Goal: Obtain resource: Download file/media

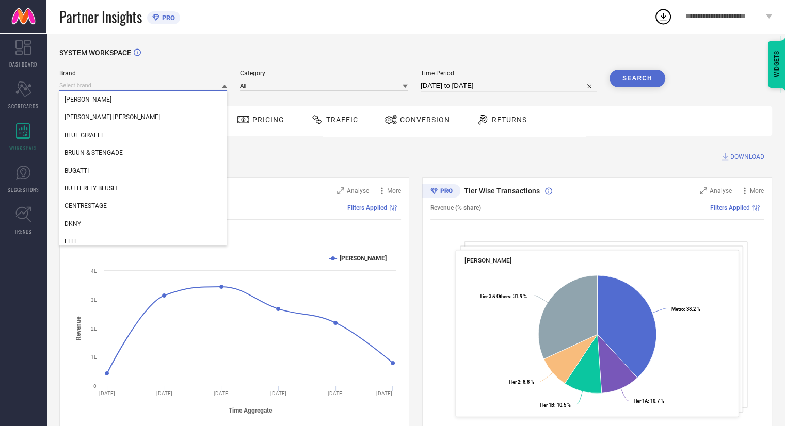
click at [107, 85] on input at bounding box center [143, 85] width 168 height 11
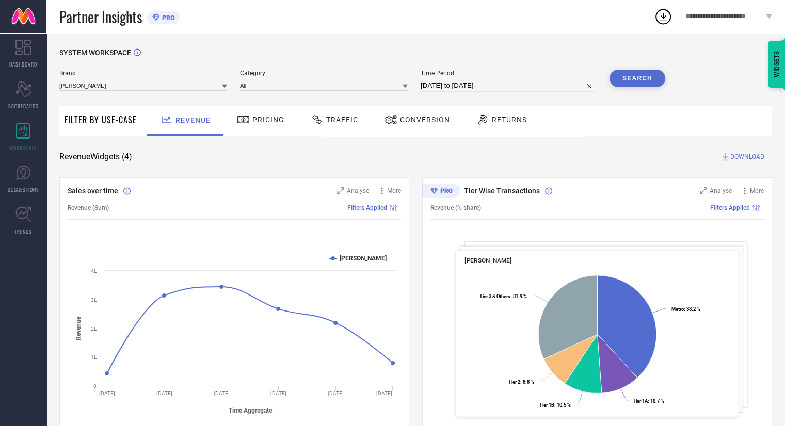
click at [224, 86] on icon at bounding box center [224, 87] width 5 height 4
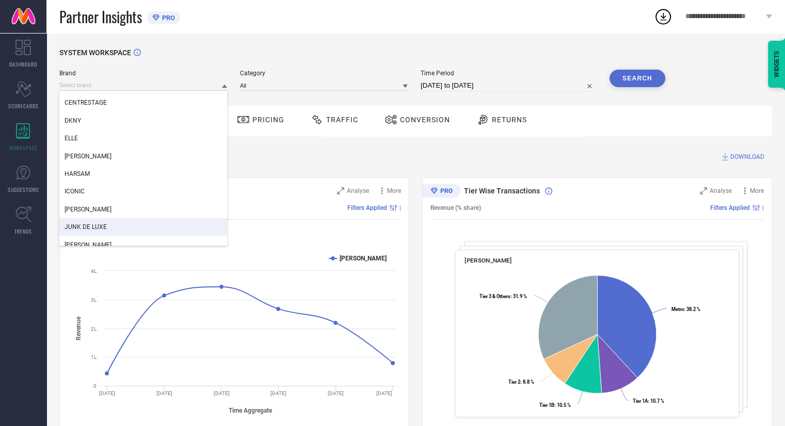
scroll to position [115, 0]
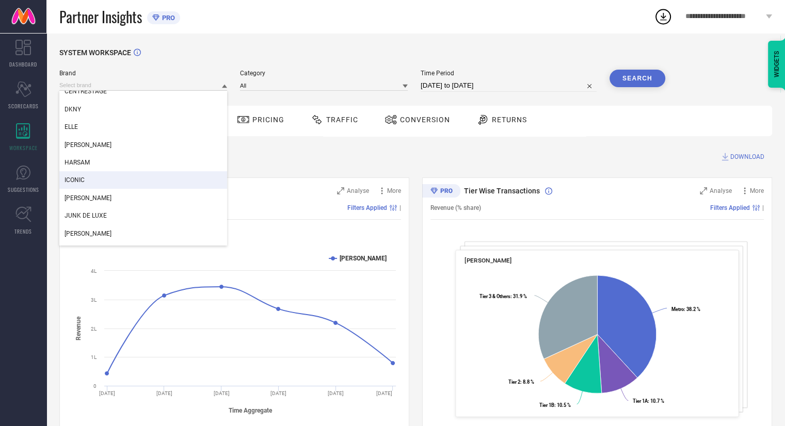
click at [99, 181] on div "ICONIC" at bounding box center [143, 180] width 168 height 18
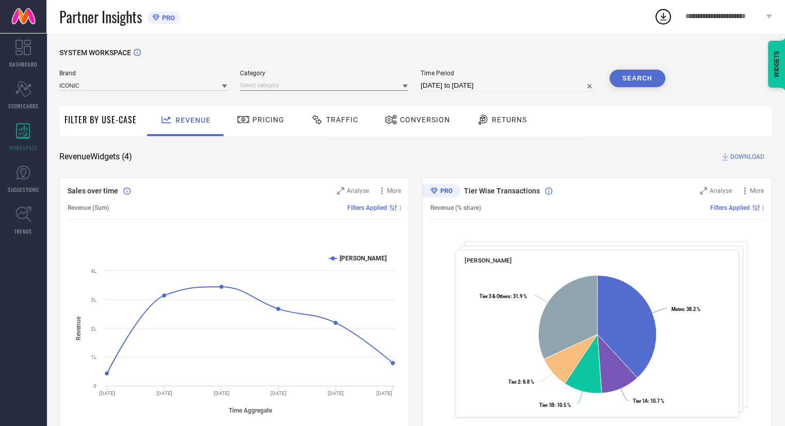
click at [301, 87] on input at bounding box center [324, 85] width 168 height 11
click at [405, 86] on icon at bounding box center [404, 87] width 5 height 4
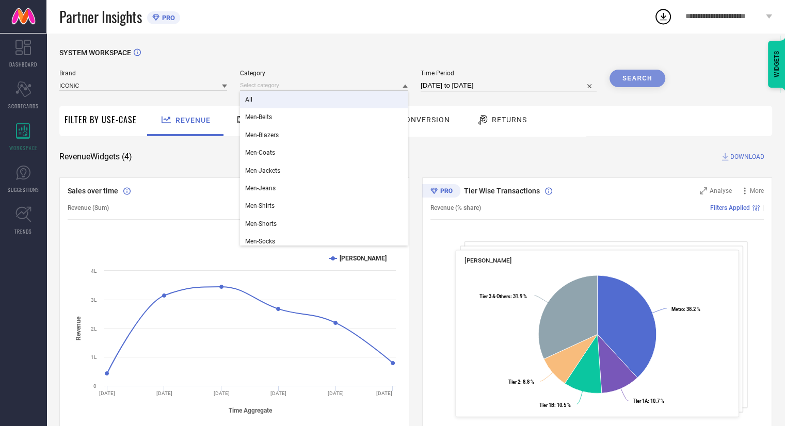
click at [382, 102] on div "All" at bounding box center [324, 100] width 168 height 18
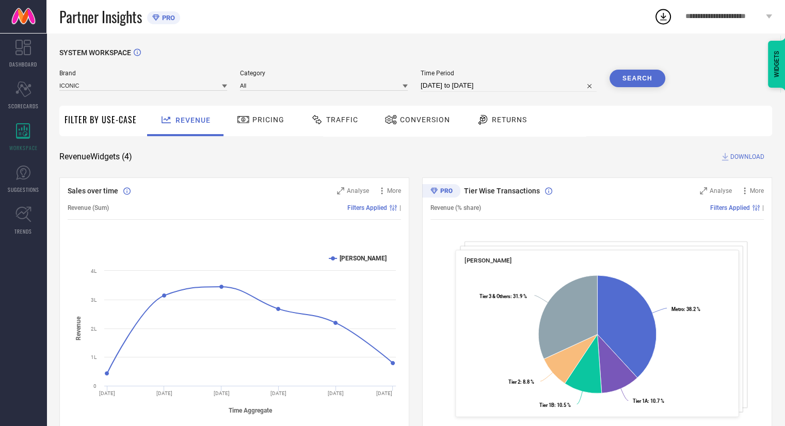
select select "7"
select select "2025"
select select "8"
select select "2025"
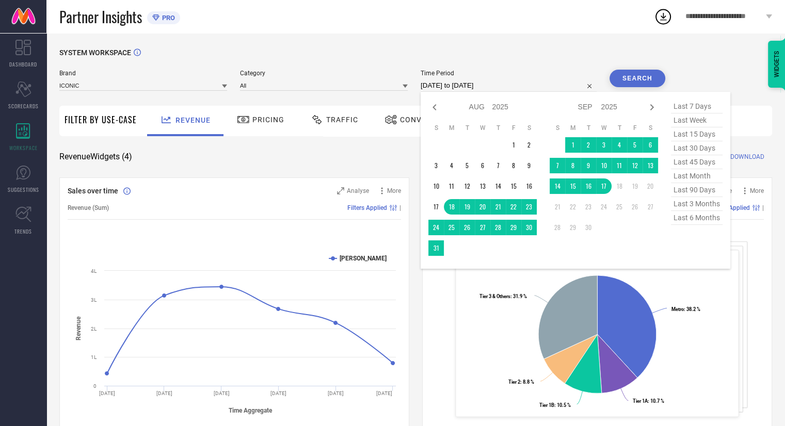
click at [560, 89] on input "[DATE] to [DATE]" at bounding box center [509, 85] width 176 height 12
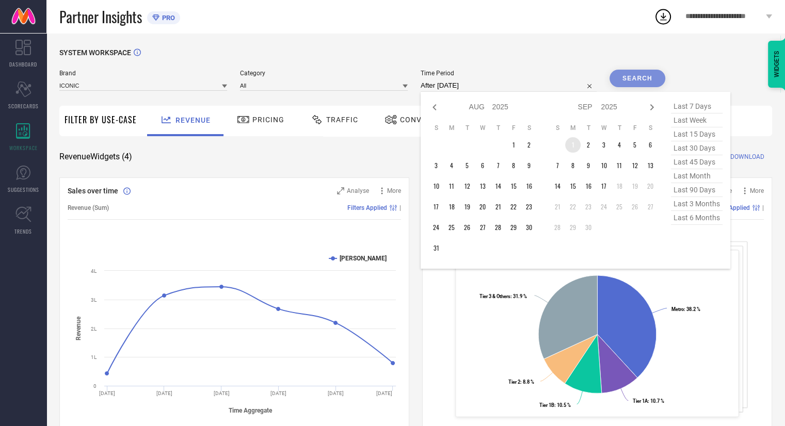
click at [572, 147] on td "1" at bounding box center [572, 144] width 15 height 15
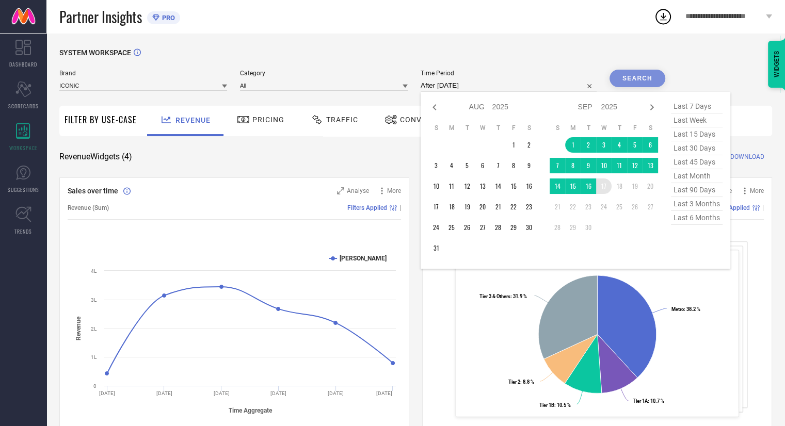
type input "[DATE] to [DATE]"
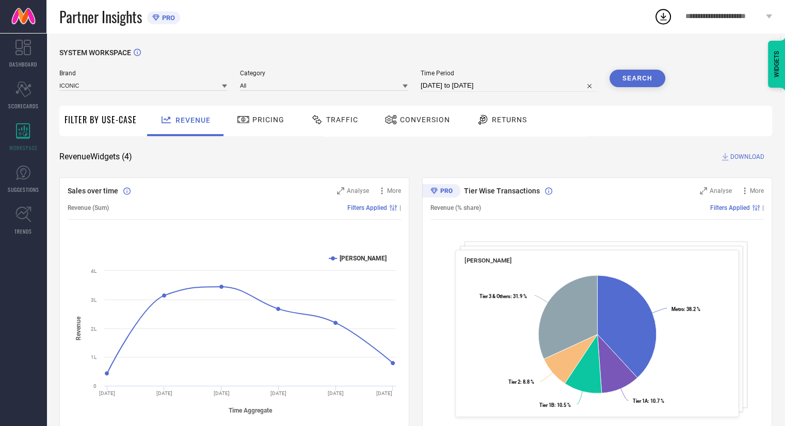
click at [635, 74] on button "Search" at bounding box center [637, 79] width 56 height 18
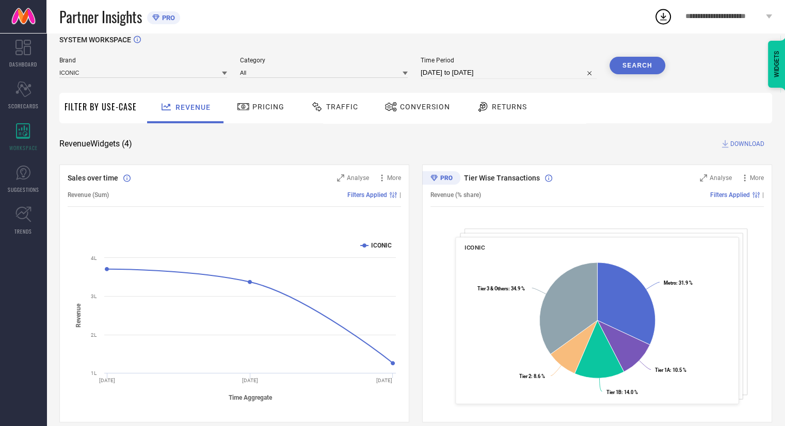
scroll to position [0, 0]
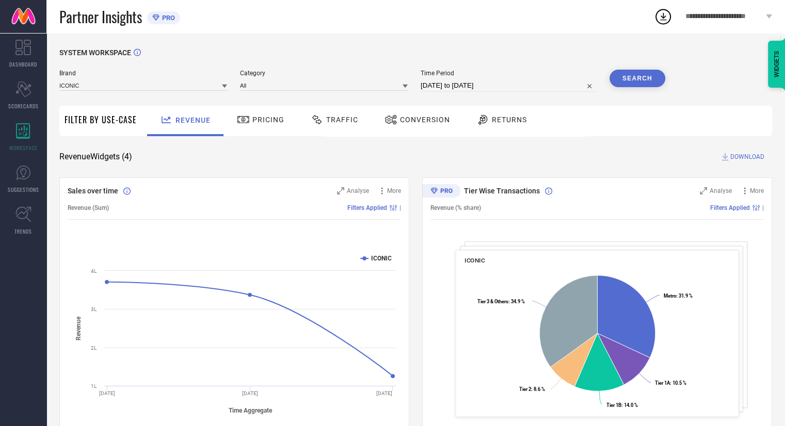
select select "8"
select select "2025"
select select "9"
select select "2025"
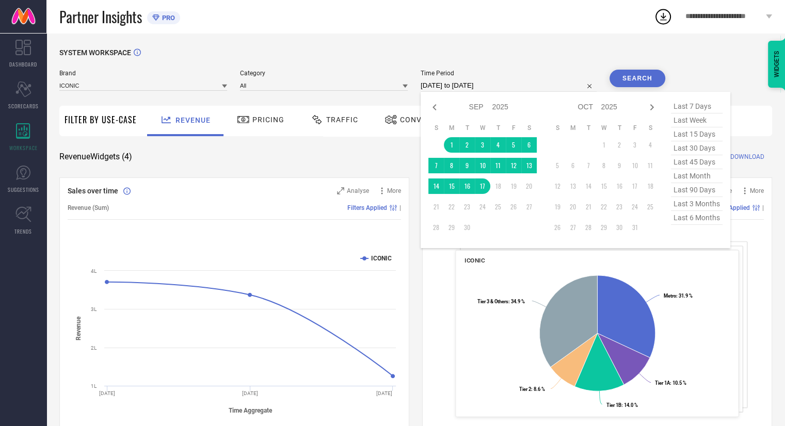
click at [490, 84] on input "[DATE] to [DATE]" at bounding box center [509, 85] width 176 height 12
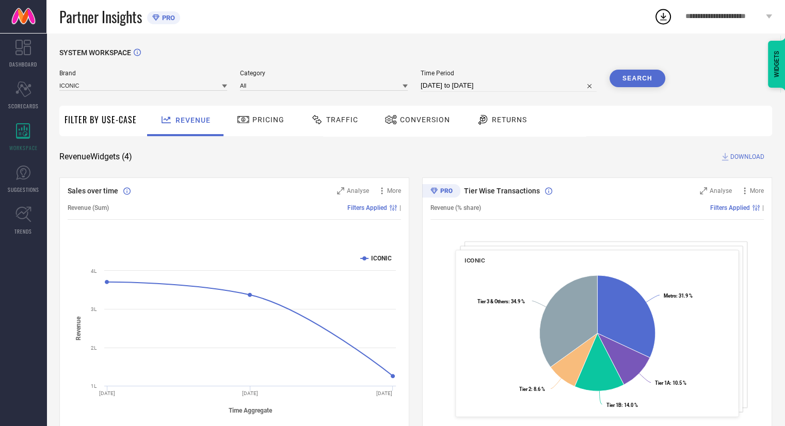
click at [546, 71] on span "Time Period" at bounding box center [509, 73] width 176 height 7
click at [338, 120] on span "Traffic" at bounding box center [342, 120] width 32 height 8
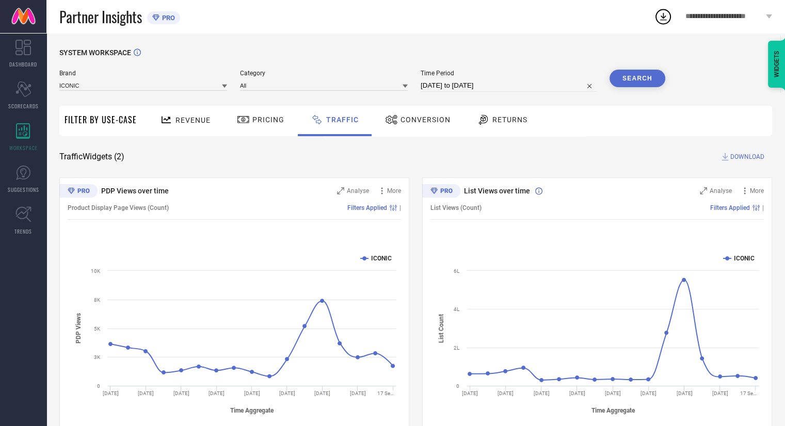
scroll to position [25, 0]
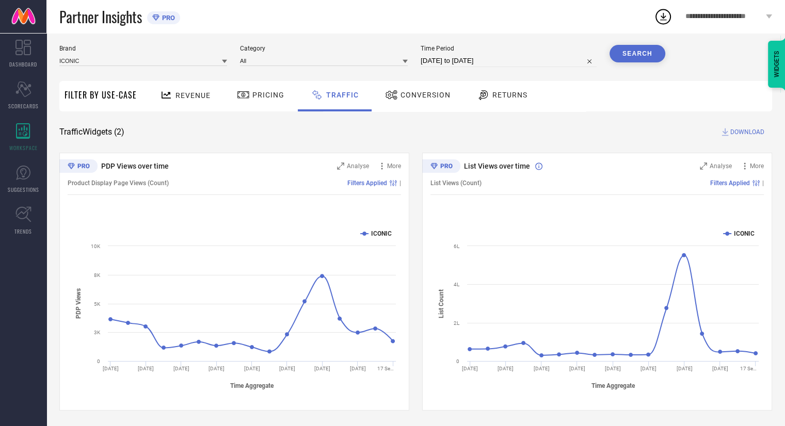
click at [421, 98] on span "Conversion" at bounding box center [425, 95] width 50 height 8
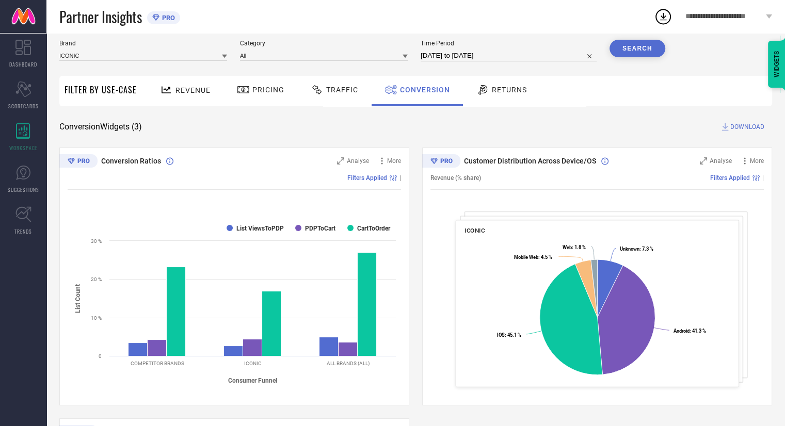
scroll to position [29, 0]
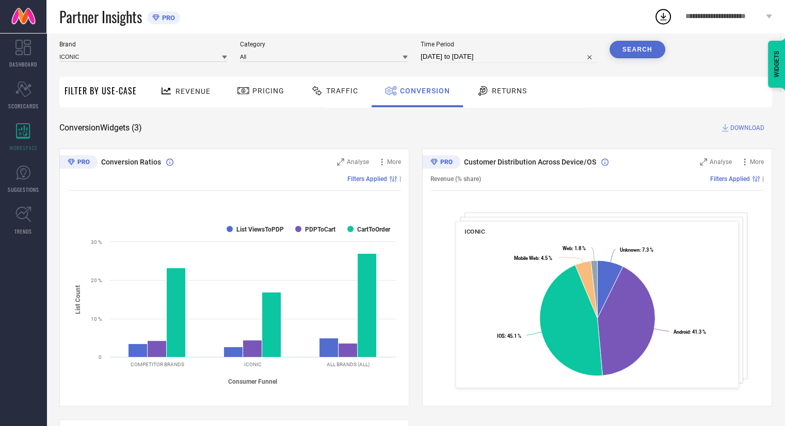
click at [511, 91] on span "Returns" at bounding box center [509, 91] width 35 height 8
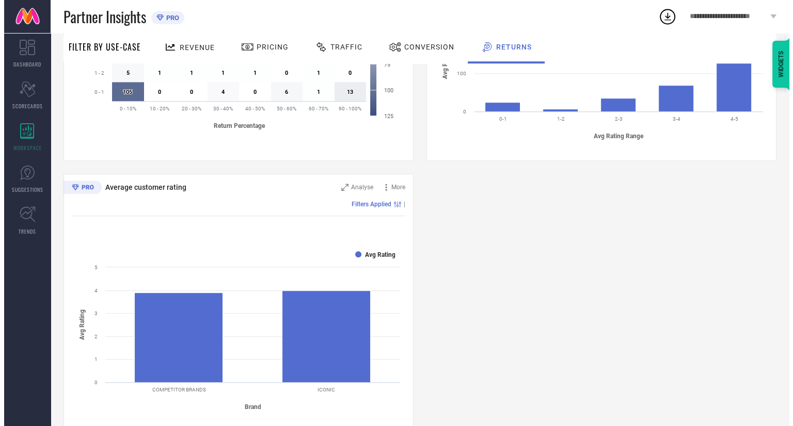
scroll to position [546, 0]
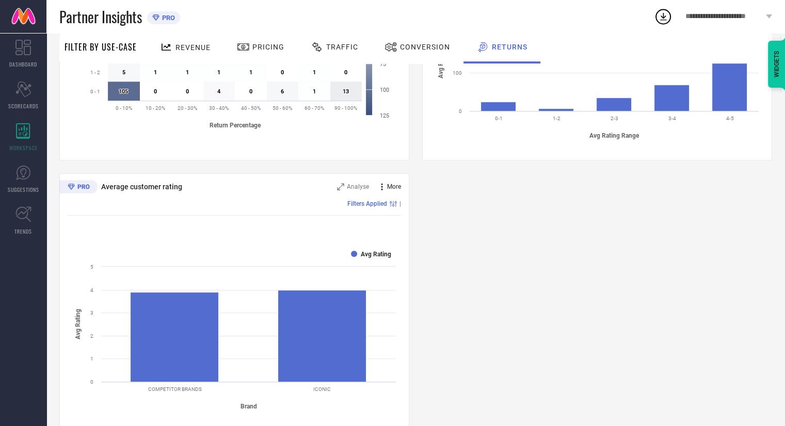
click at [384, 186] on icon at bounding box center [382, 187] width 10 height 10
click at [355, 186] on span "Analyse" at bounding box center [358, 186] width 22 height 7
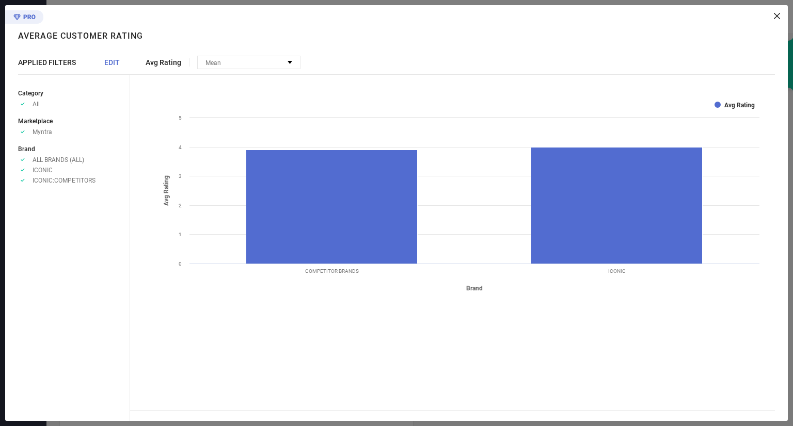
click at [111, 65] on span "EDIT" at bounding box center [111, 62] width 15 height 8
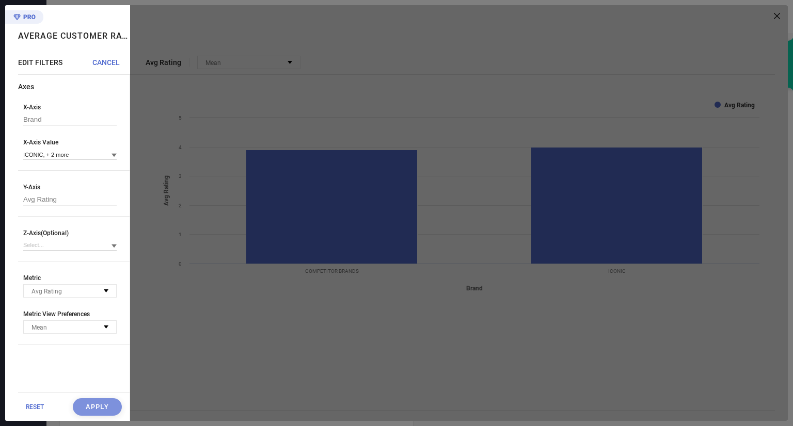
click at [222, 354] on div at bounding box center [458, 213] width 657 height 416
click at [104, 293] on icon at bounding box center [106, 290] width 5 height 3
click at [244, 281] on div at bounding box center [458, 213] width 657 height 416
click at [307, 27] on div at bounding box center [458, 213] width 657 height 416
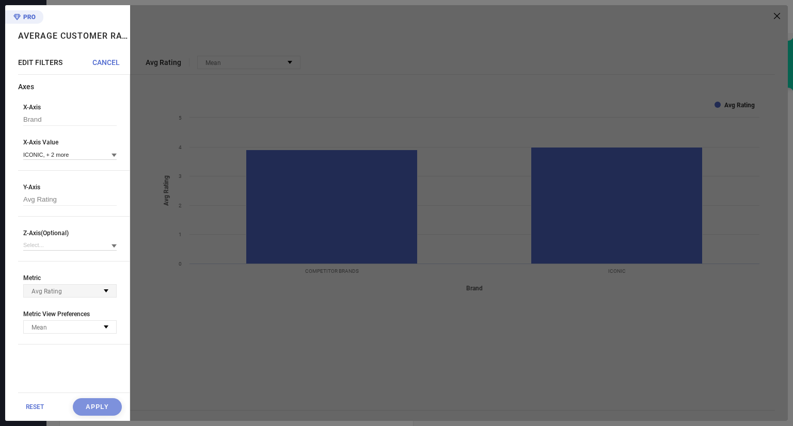
click at [222, 351] on div at bounding box center [458, 213] width 657 height 416
click at [307, 70] on div at bounding box center [458, 213] width 657 height 416
click at [34, 408] on span "RESET" at bounding box center [35, 406] width 18 height 7
click at [105, 408] on div "RESET Apply" at bounding box center [73, 407] width 111 height 28
click at [265, 321] on div at bounding box center [458, 213] width 657 height 416
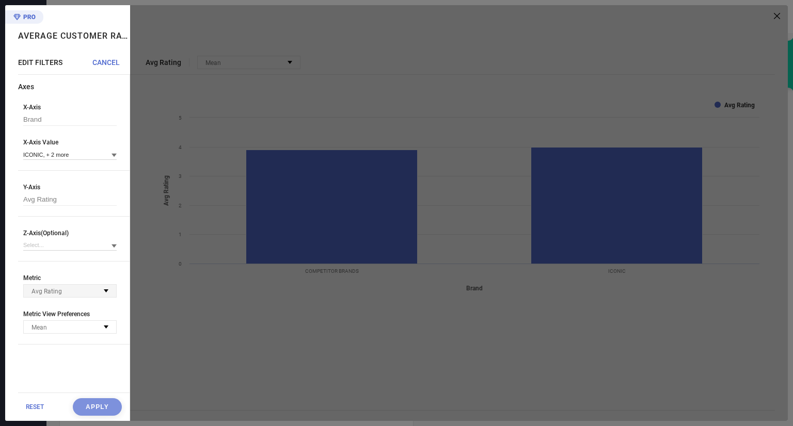
click at [265, 321] on div at bounding box center [458, 213] width 657 height 416
click at [268, 322] on div at bounding box center [458, 213] width 657 height 416
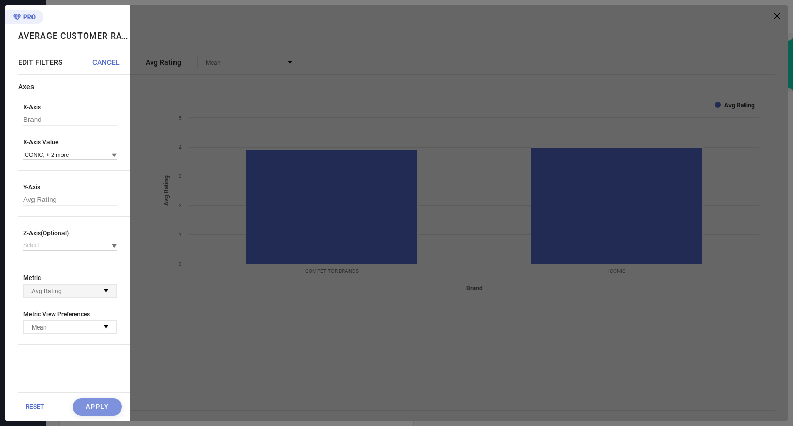
click at [268, 322] on div at bounding box center [458, 213] width 657 height 416
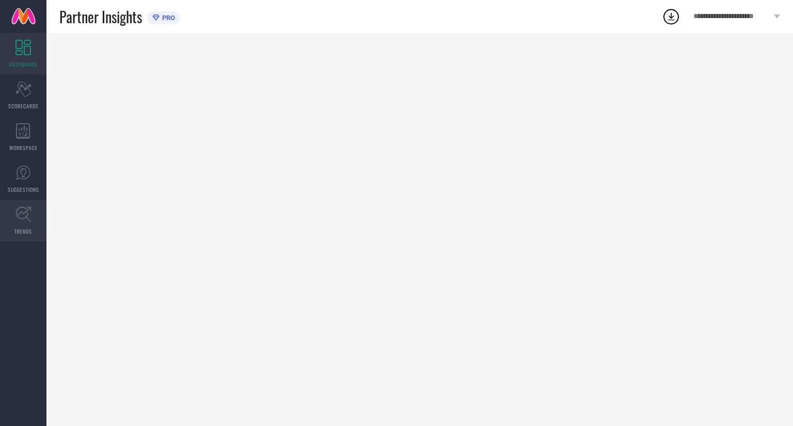
click at [25, 220] on icon at bounding box center [23, 214] width 16 height 16
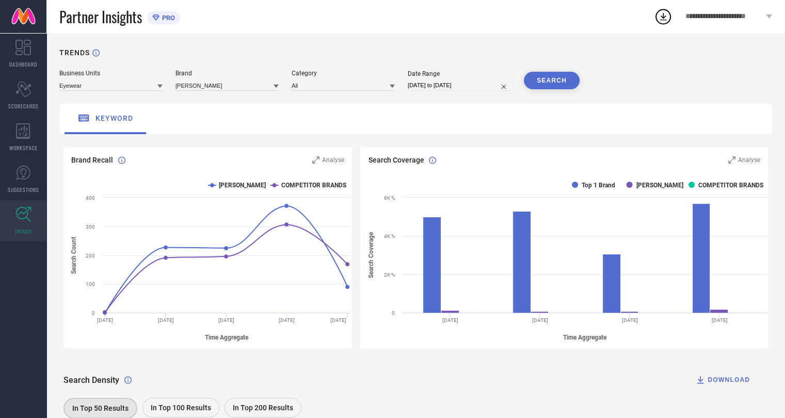
click at [160, 86] on icon at bounding box center [159, 87] width 5 height 4
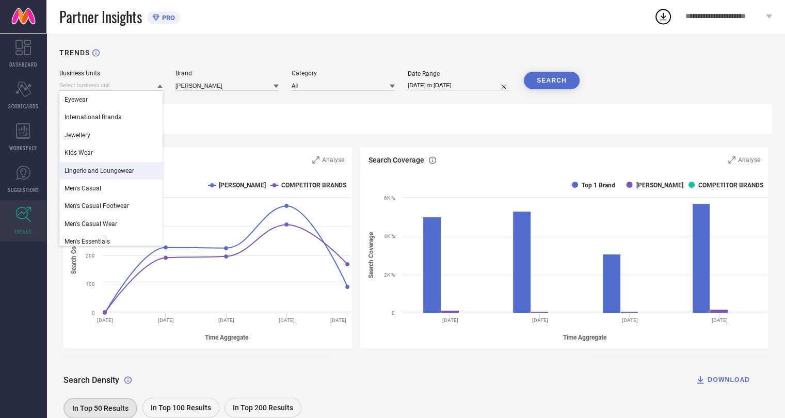
scroll to position [2, 0]
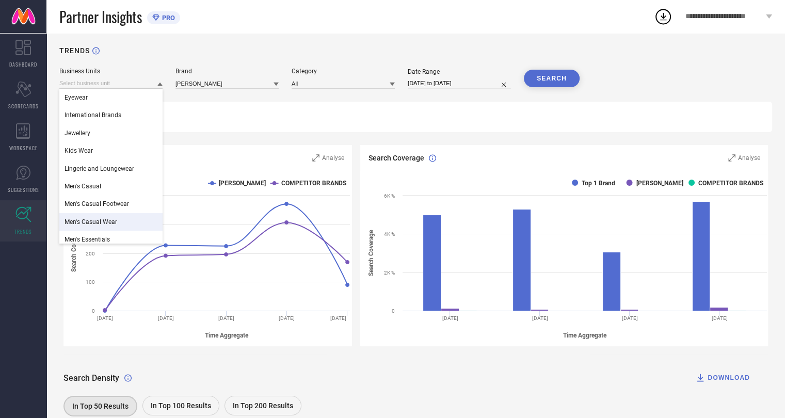
click at [116, 226] on div "Men's Casual Wear" at bounding box center [110, 222] width 103 height 18
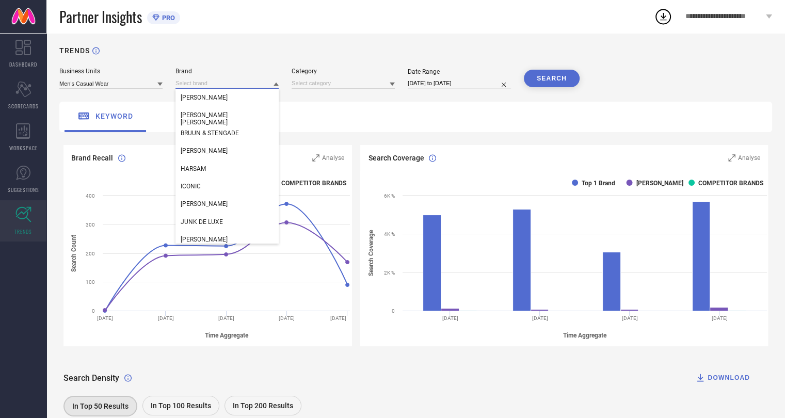
click at [222, 86] on input at bounding box center [226, 83] width 103 height 11
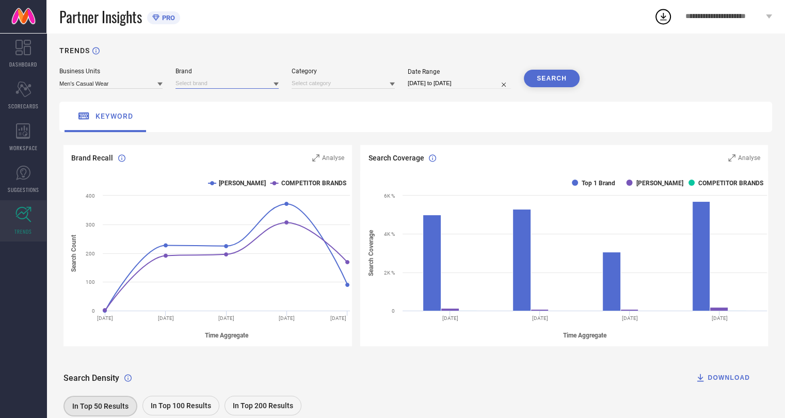
click at [223, 82] on input at bounding box center [226, 83] width 103 height 11
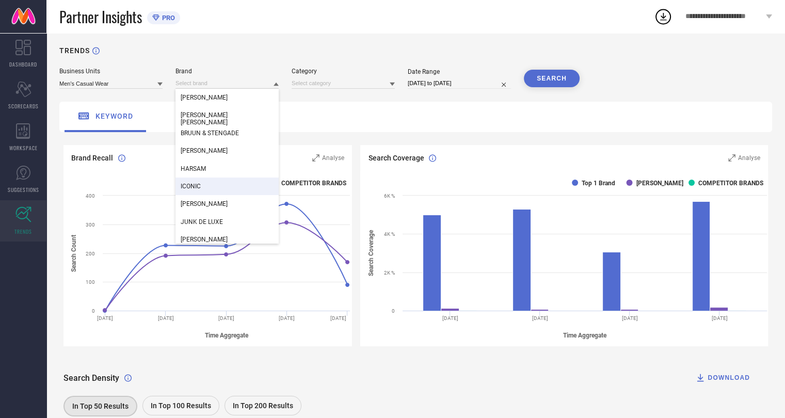
click at [207, 188] on div "ICONIC" at bounding box center [226, 186] width 103 height 18
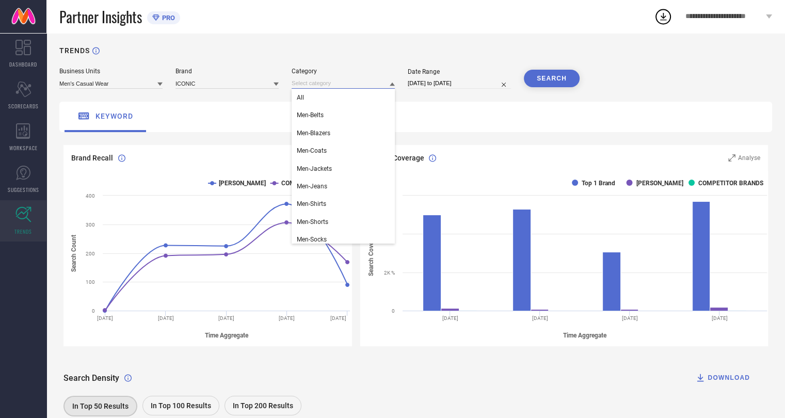
click at [329, 83] on input at bounding box center [343, 83] width 103 height 11
click at [320, 99] on div "All" at bounding box center [343, 98] width 103 height 18
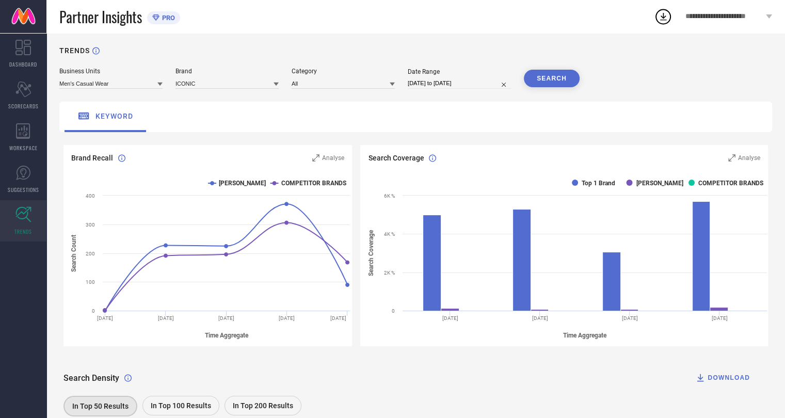
select select "7"
select select "2025"
select select "8"
select select "2025"
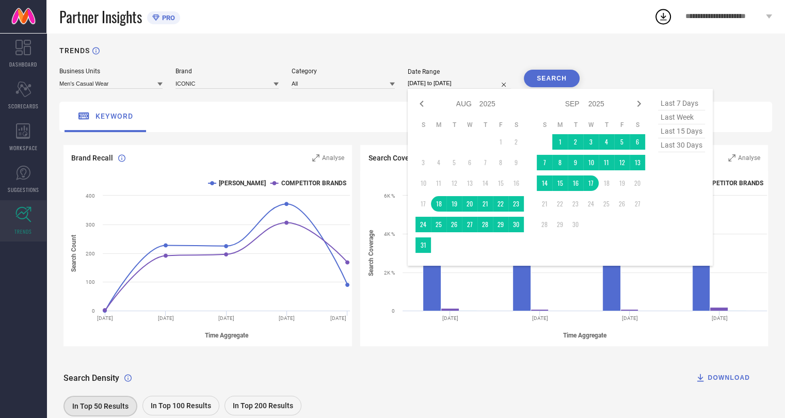
click at [464, 83] on input "[DATE] to [DATE]" at bounding box center [459, 83] width 103 height 11
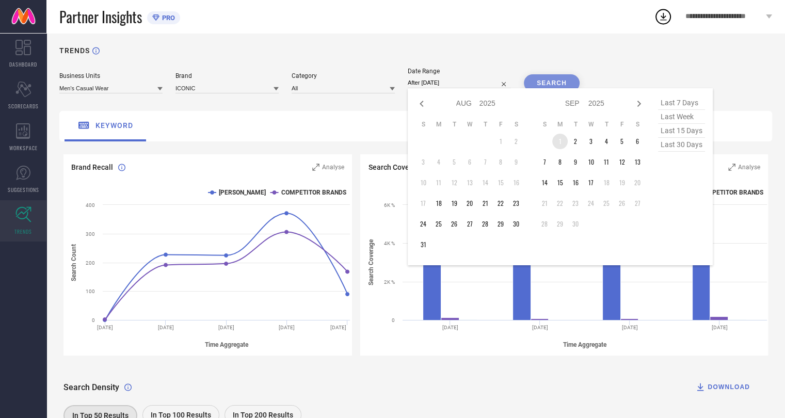
click at [557, 138] on td "1" at bounding box center [559, 141] width 15 height 15
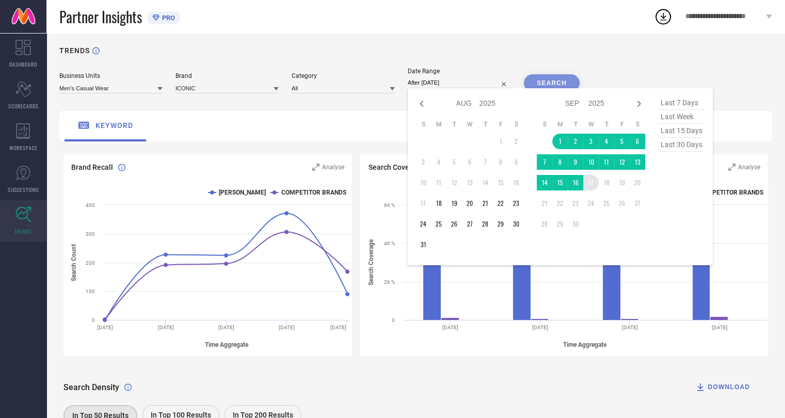
type input "[DATE] to [DATE]"
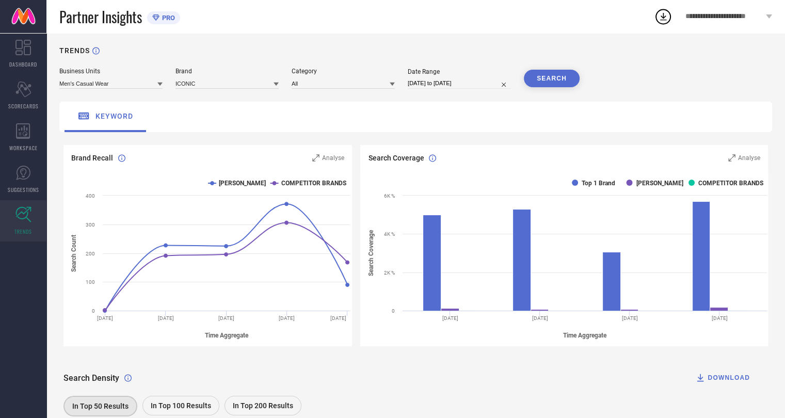
click at [556, 77] on button "SEARCH" at bounding box center [552, 79] width 56 height 18
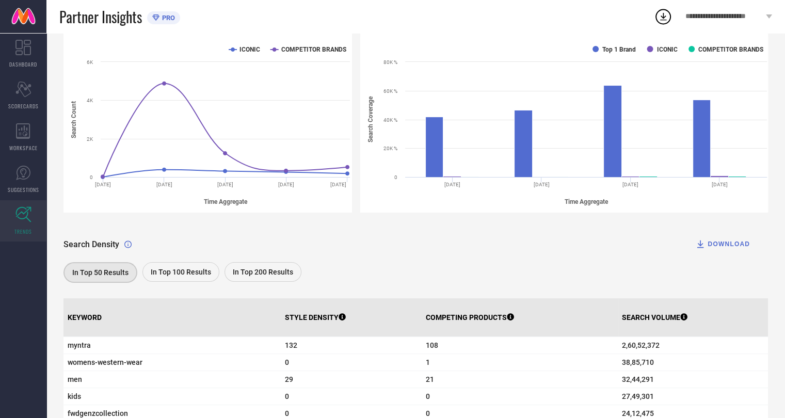
scroll to position [136, 0]
click at [723, 245] on div "DOWNLOAD" at bounding box center [722, 243] width 55 height 10
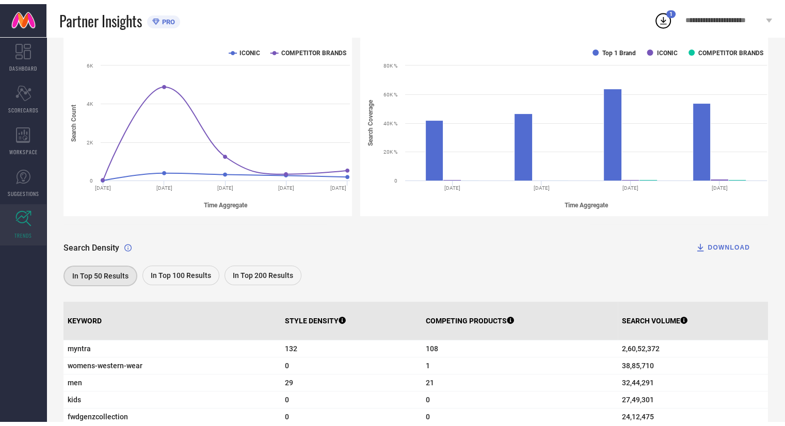
scroll to position [0, 0]
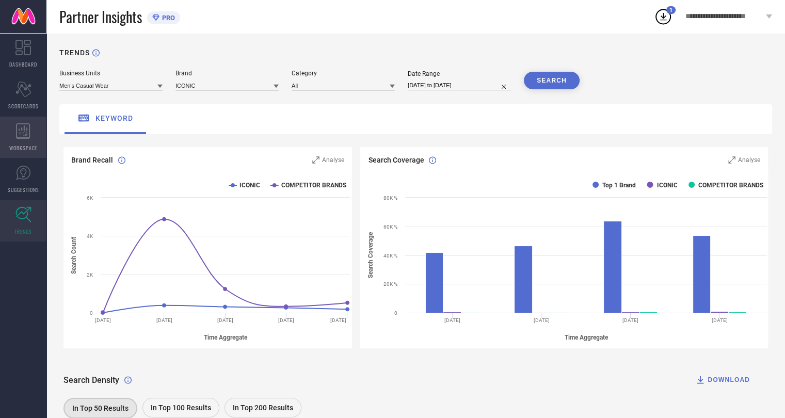
click at [22, 140] on div "WORKSPACE" at bounding box center [23, 137] width 46 height 41
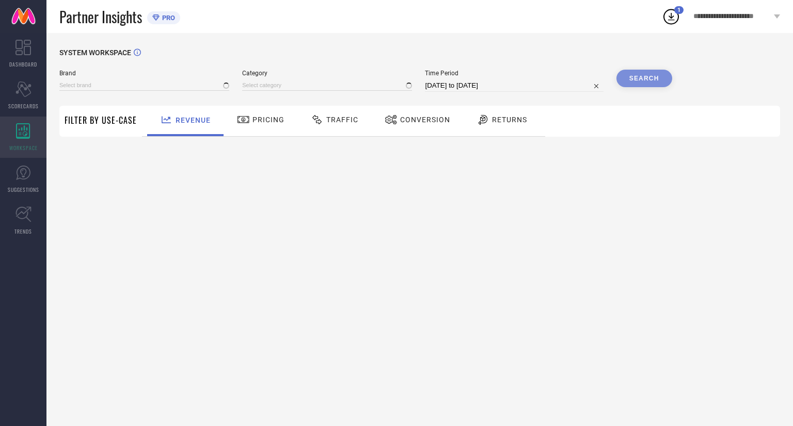
type input "[PERSON_NAME]"
type input "All"
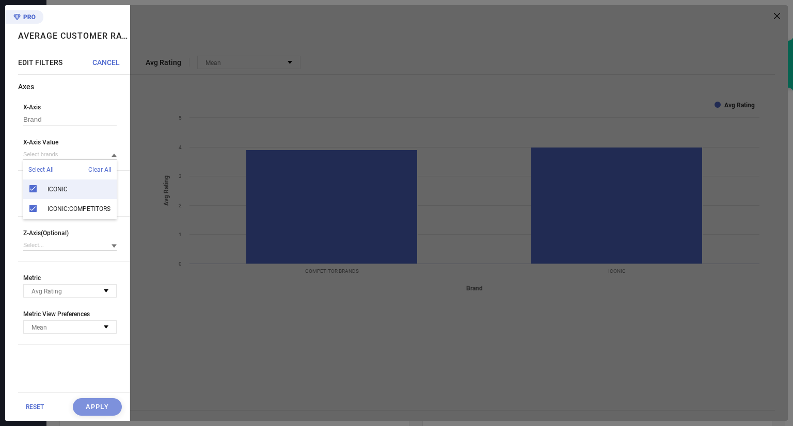
click at [184, 125] on div at bounding box center [458, 213] width 657 height 416
click at [109, 60] on span "CANCEL" at bounding box center [105, 62] width 27 height 8
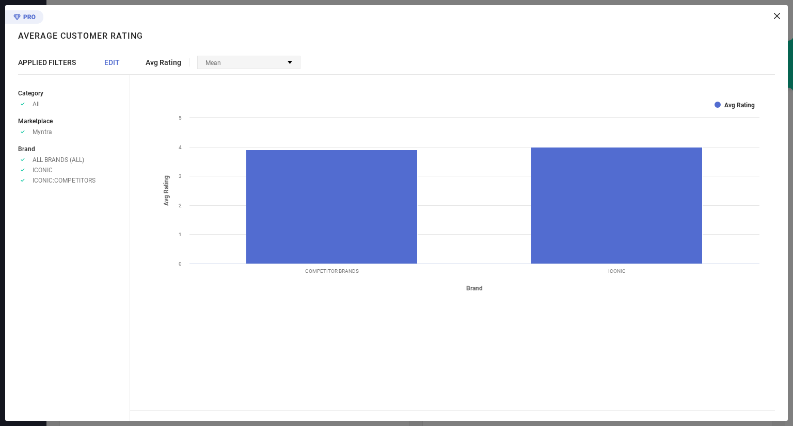
click at [289, 61] on icon at bounding box center [289, 62] width 5 height 3
click at [774, 15] on icon at bounding box center [776, 16] width 6 height 6
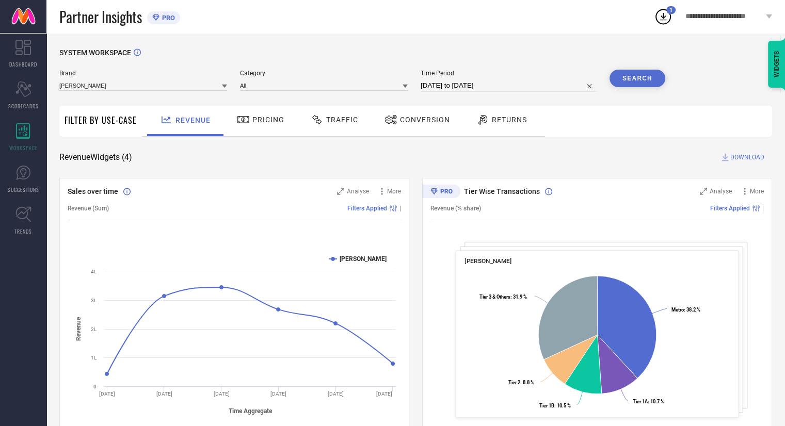
click at [223, 88] on icon at bounding box center [224, 86] width 5 height 5
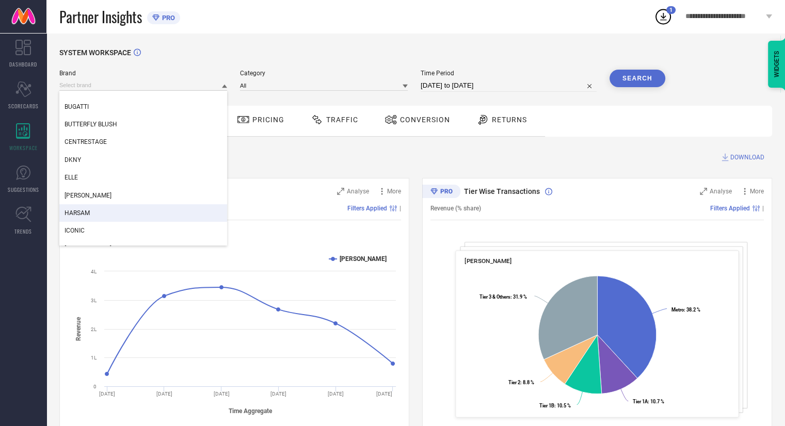
scroll to position [65, 0]
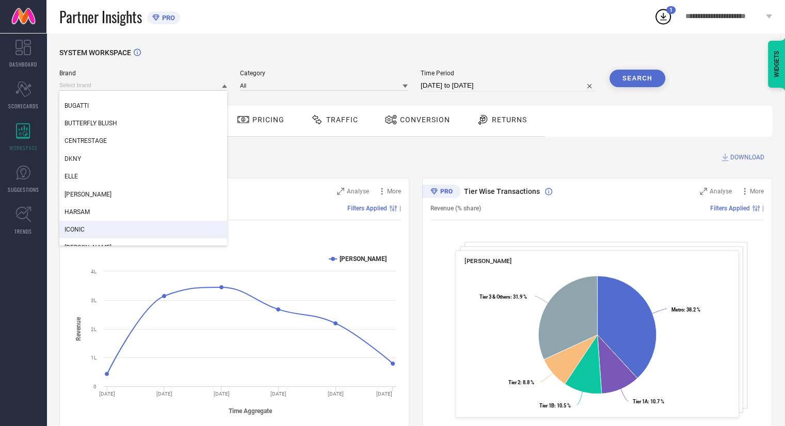
click at [143, 231] on div "ICONIC" at bounding box center [143, 230] width 168 height 18
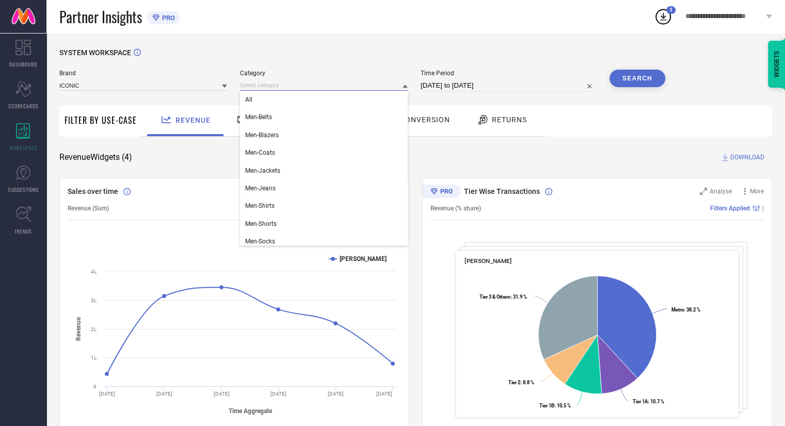
click at [297, 85] on input at bounding box center [324, 85] width 168 height 11
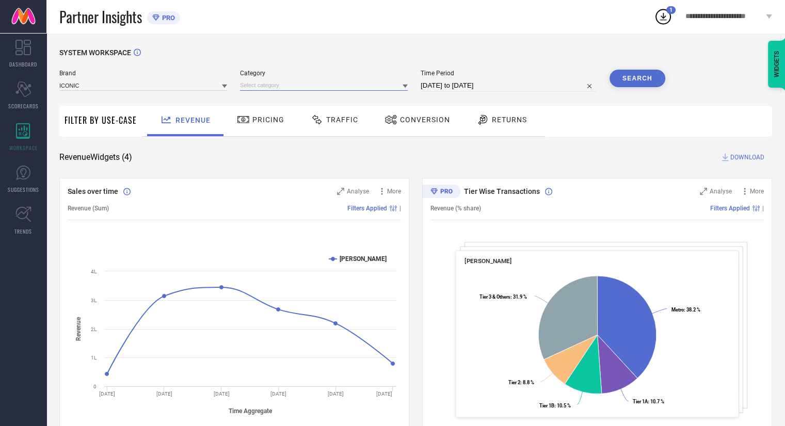
click at [293, 82] on input at bounding box center [324, 85] width 168 height 11
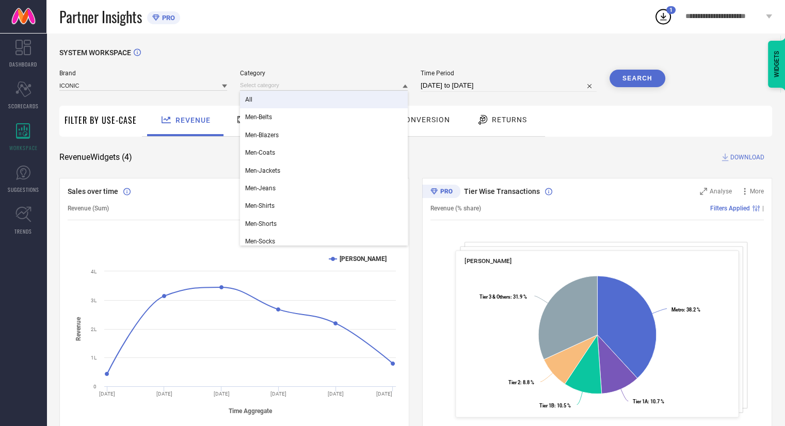
click at [274, 106] on div "All" at bounding box center [324, 100] width 168 height 18
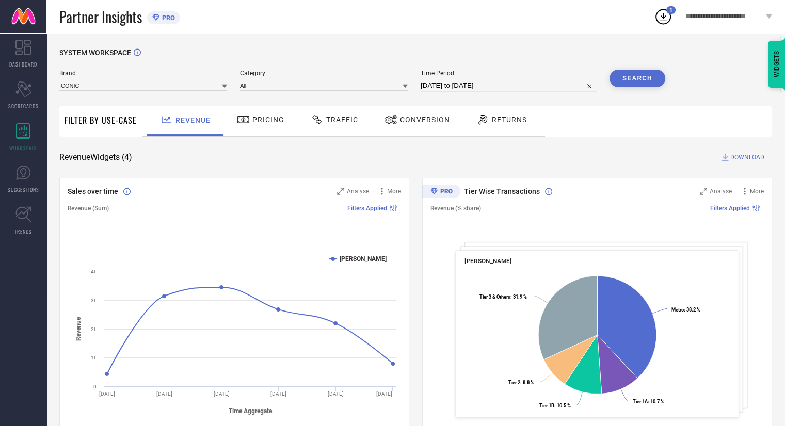
select select "7"
select select "2025"
select select "8"
select select "2025"
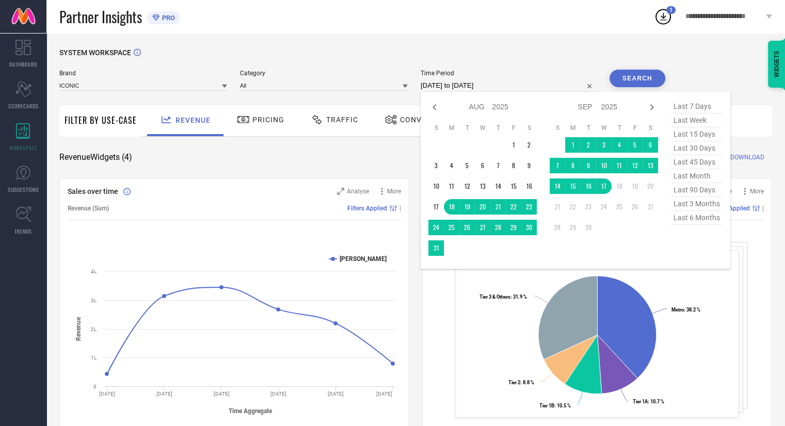
click at [455, 87] on input "[DATE] to [DATE]" at bounding box center [509, 85] width 176 height 12
click at [575, 144] on td "1" at bounding box center [572, 144] width 15 height 15
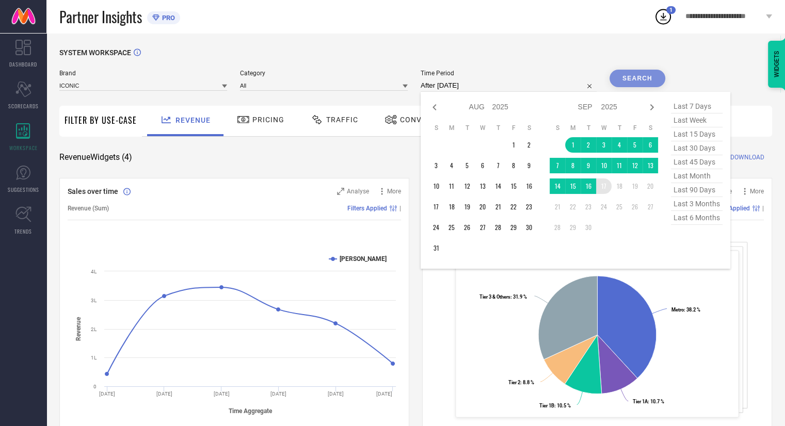
type input "[DATE] to [DATE]"
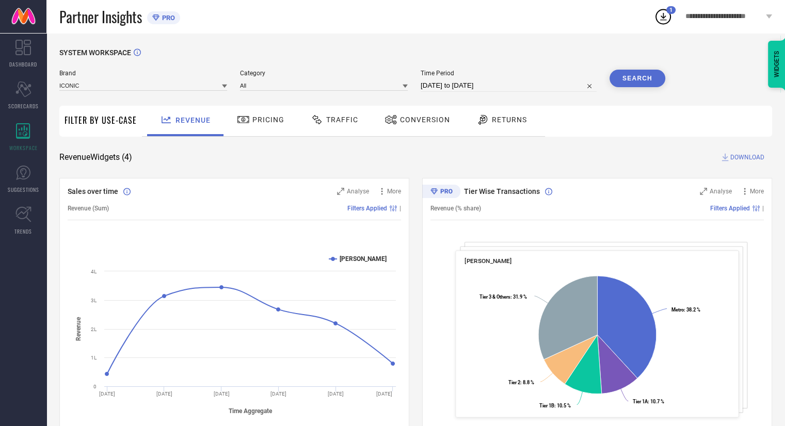
click at [639, 78] on button "Search" at bounding box center [637, 79] width 56 height 18
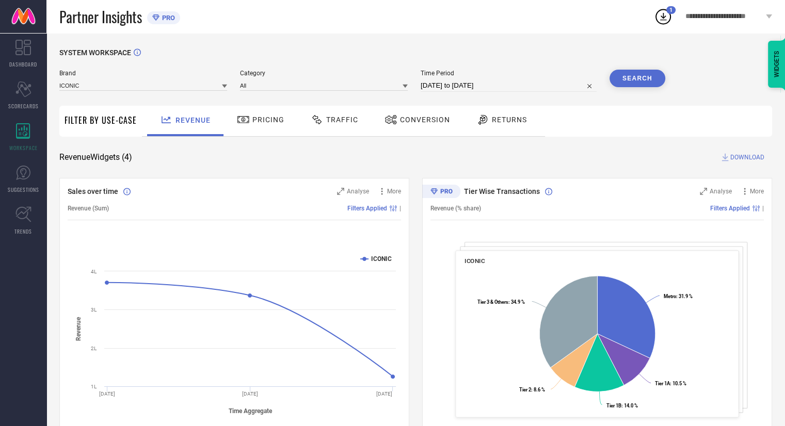
click at [331, 121] on span "Traffic" at bounding box center [342, 120] width 32 height 8
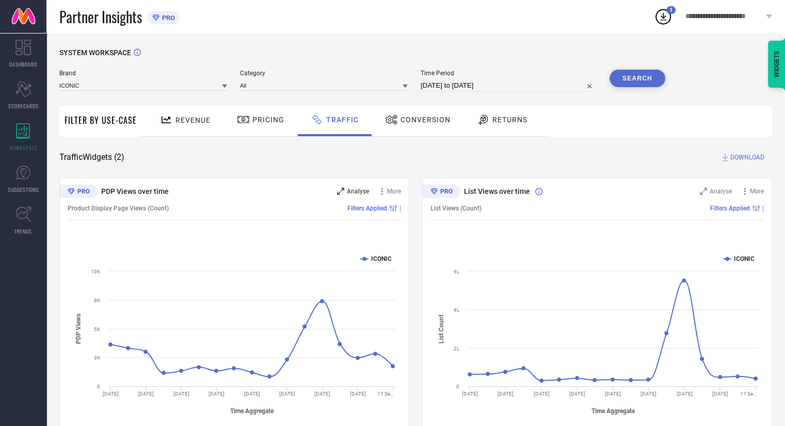
click at [360, 192] on span "Analyse" at bounding box center [358, 191] width 22 height 7
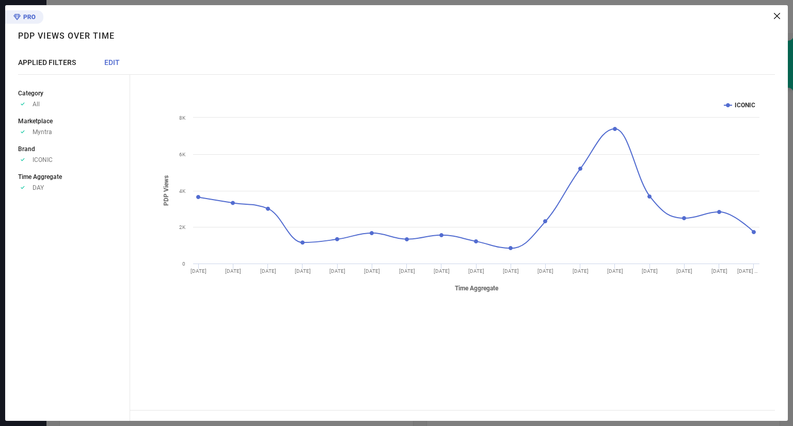
drag, startPoint x: 617, startPoint y: 43, endPoint x: 776, endPoint y: 18, distance: 161.0
click at [776, 18] on icon at bounding box center [776, 16] width 6 height 6
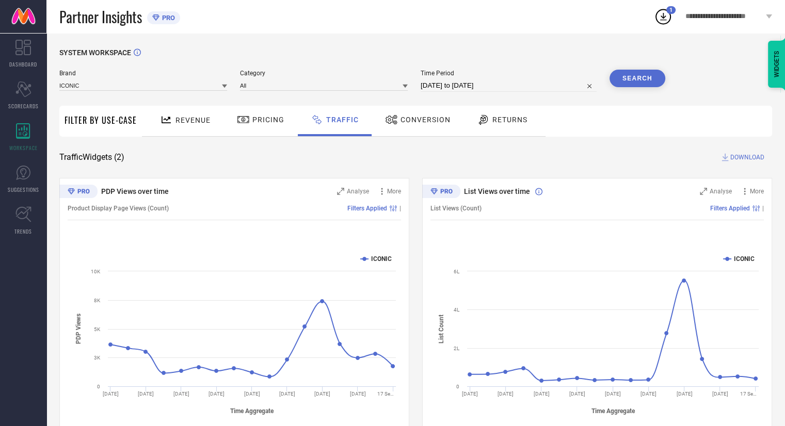
scroll to position [26, 0]
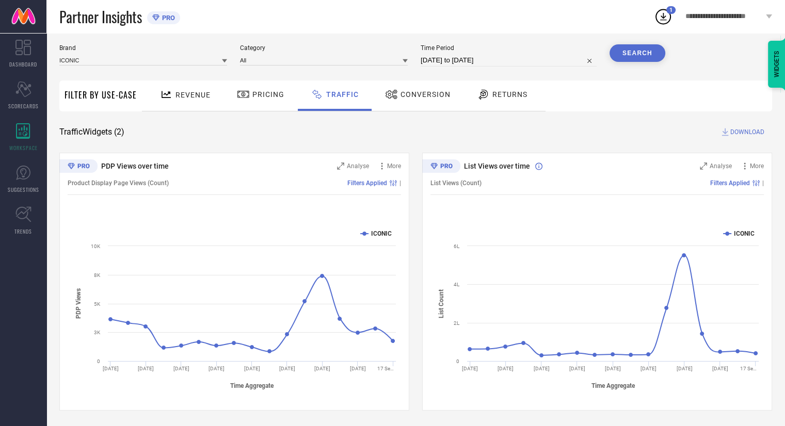
click at [425, 87] on div "Conversion" at bounding box center [417, 95] width 71 height 18
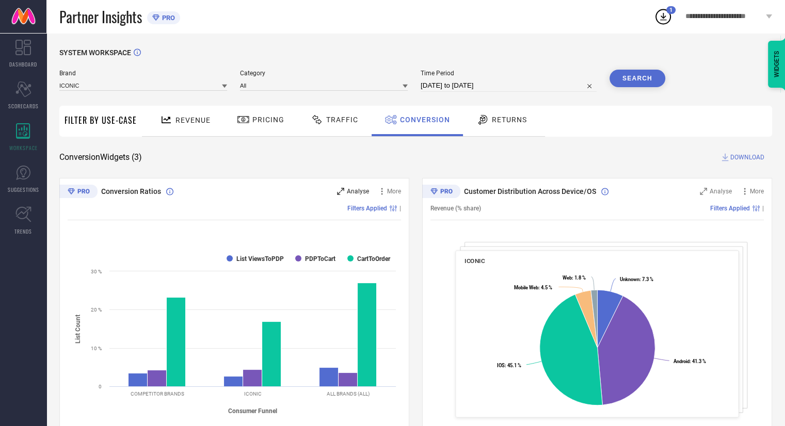
click at [354, 192] on span "Analyse" at bounding box center [358, 191] width 22 height 7
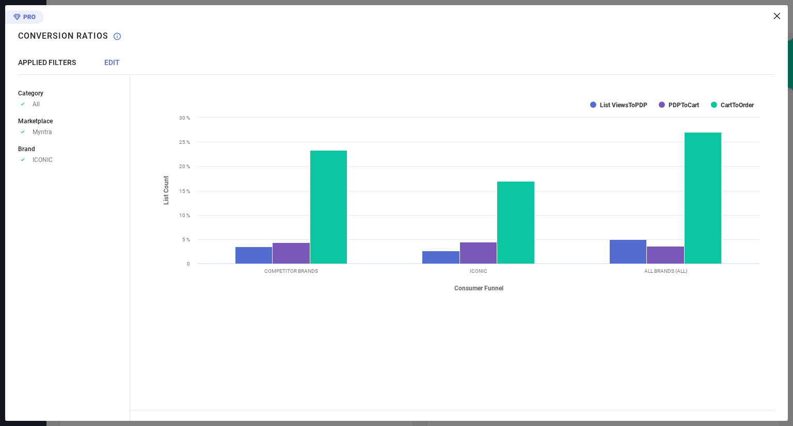
click at [777, 16] on icon at bounding box center [776, 16] width 6 height 6
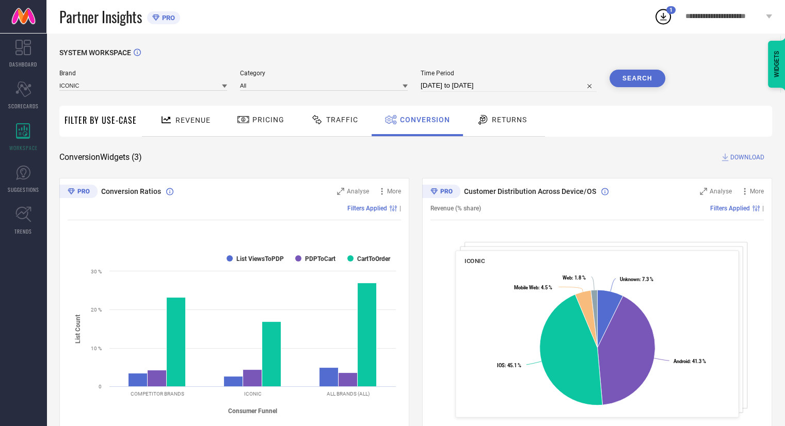
click at [735, 157] on span "DOWNLOAD" at bounding box center [747, 157] width 34 height 10
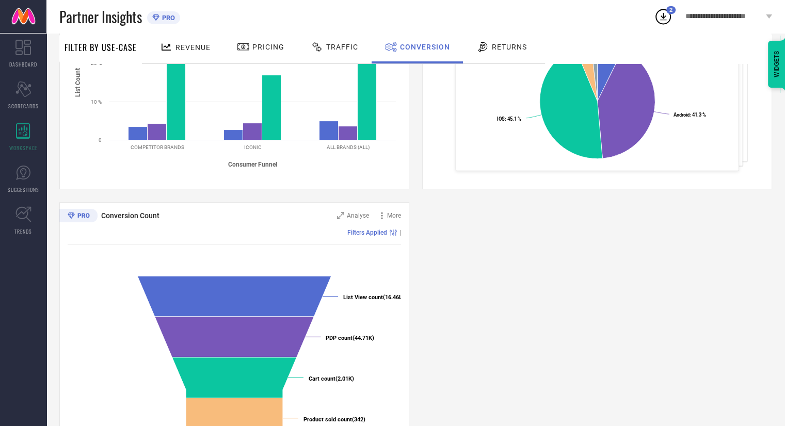
scroll to position [297, 0]
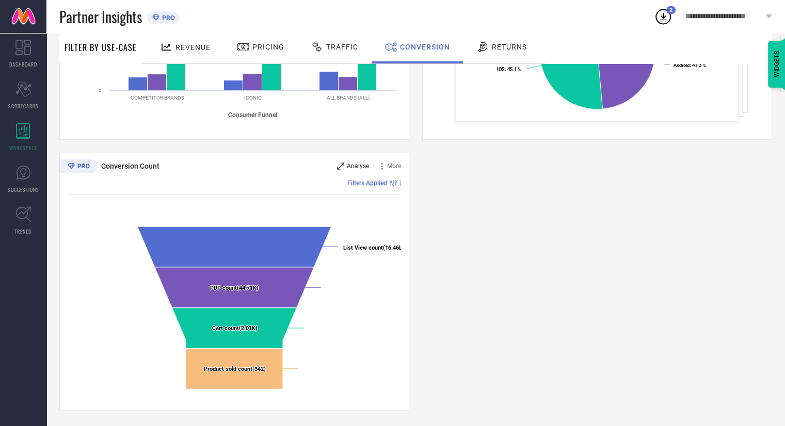
click at [359, 163] on span "Analyse" at bounding box center [358, 166] width 22 height 7
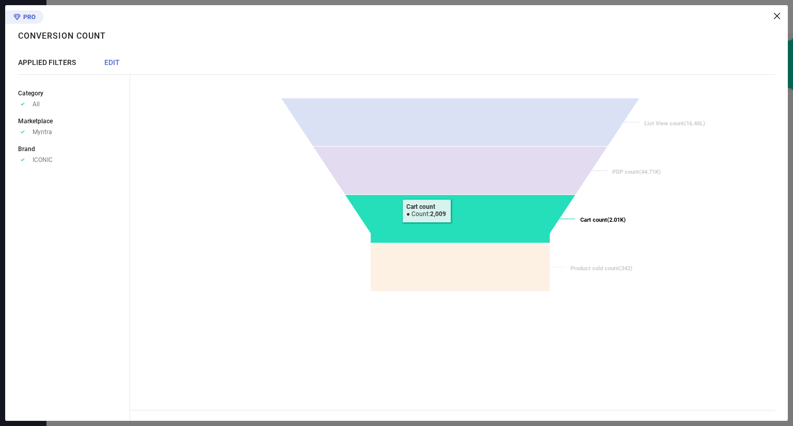
click at [426, 231] on icon at bounding box center [460, 219] width 231 height 49
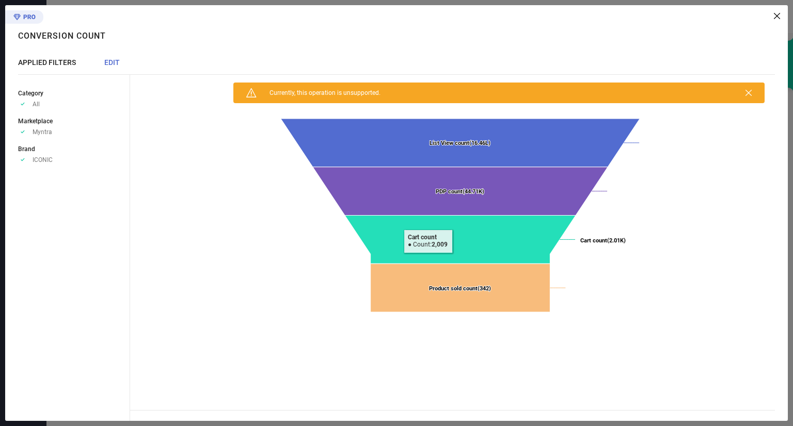
click at [428, 240] on icon at bounding box center [460, 240] width 231 height 49
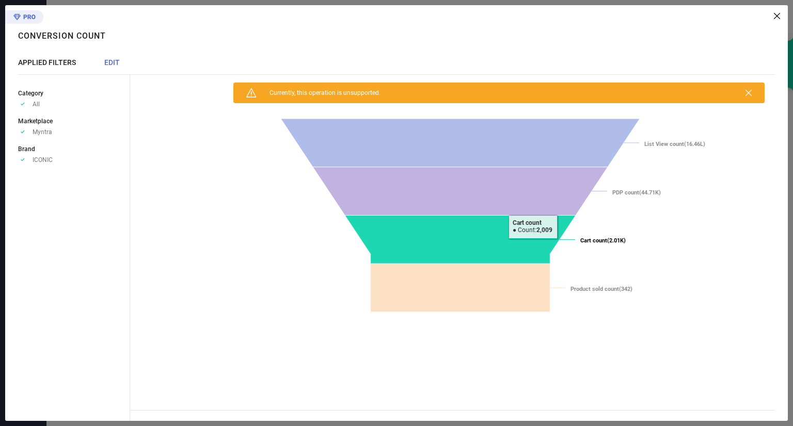
drag, startPoint x: 532, startPoint y: 246, endPoint x: 719, endPoint y: 126, distance: 221.4
click at [719, 126] on rect at bounding box center [460, 217] width 608 height 206
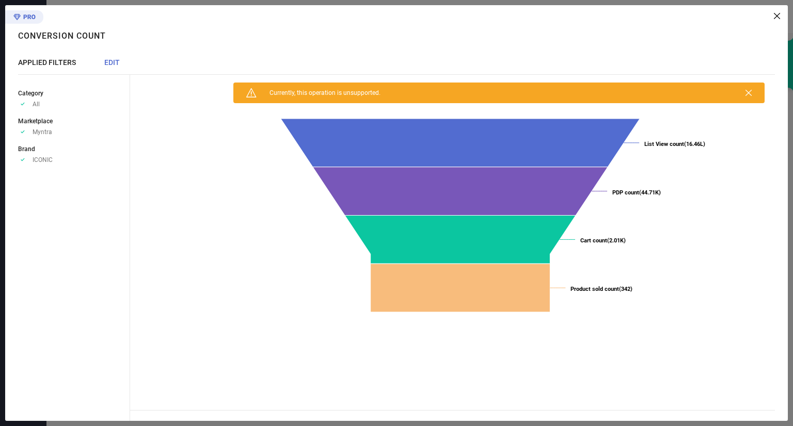
click at [776, 16] on icon at bounding box center [776, 16] width 6 height 6
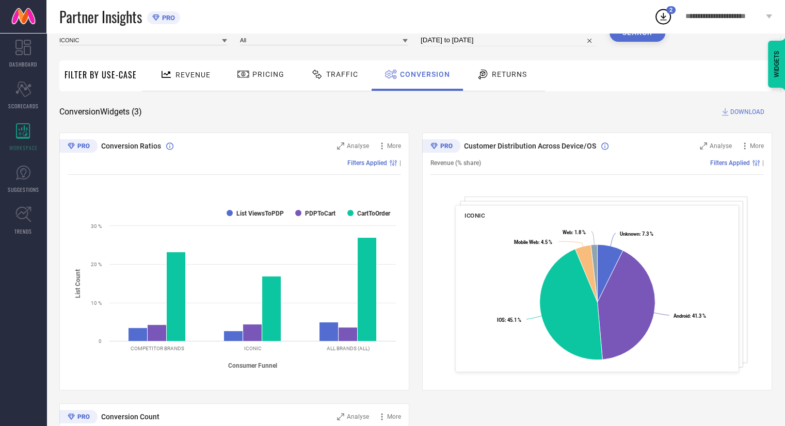
scroll to position [44, 0]
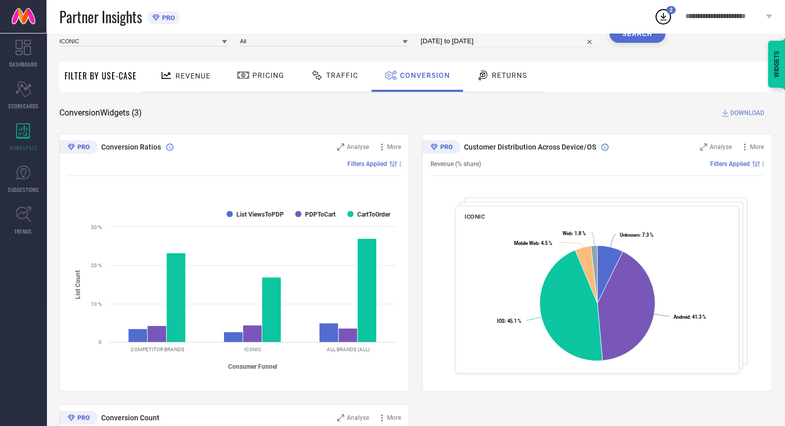
click at [336, 77] on span "Traffic" at bounding box center [342, 75] width 32 height 8
